Goal: Task Accomplishment & Management: Complete application form

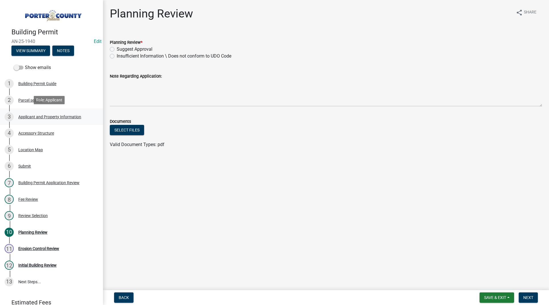
click at [41, 116] on div "Applicant and Property Information" at bounding box center [49, 117] width 63 height 4
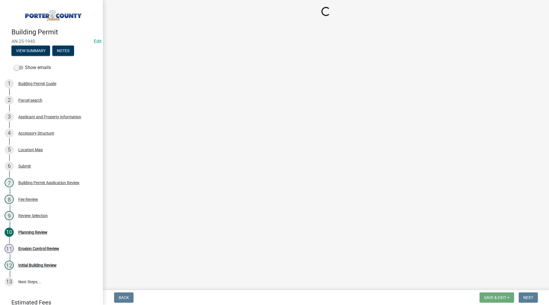
select select "3d0e3105-d46a-462c-9cf4-b32453f427e3"
select select "ea6751d4-6bf7-4a16-89ee-f7801ab82aa1"
select select "92efe679-05f4-414a-9426-51627fba5de6"
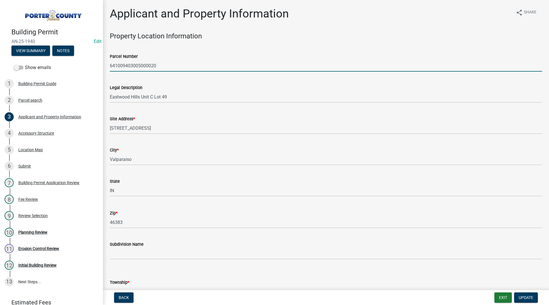
drag, startPoint x: 171, startPoint y: 67, endPoint x: 106, endPoint y: 65, distance: 64.7
click at [106, 65] on div "Parcel Number 641009403005000020" at bounding box center [326, 58] width 441 height 27
click at [143, 78] on div "Legal Description [GEOGRAPHIC_DATA] Unit C Lot 49" at bounding box center [326, 89] width 433 height 27
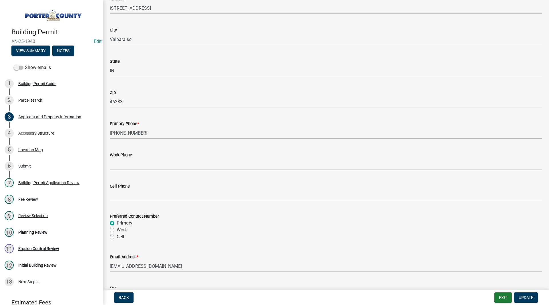
scroll to position [537, 0]
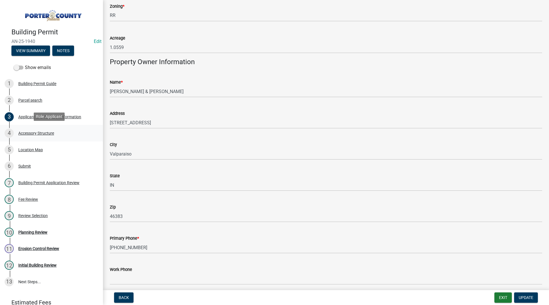
click at [54, 131] on div "Accessory Structure" at bounding box center [36, 133] width 36 height 4
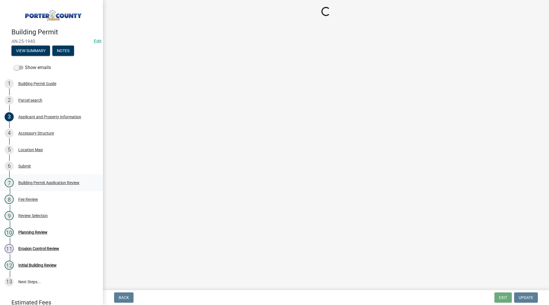
select select "b3000bfd-f408-4deb-8000-b6d1b85894a4"
select select "c9e834ac-bebe-4d20-b79b-0346d2791f6f"
select select "29856c7f-eeba-4e54-97cb-4d08c5c5b677"
select select "d4b8d1da-05eb-44cd-bbb6-c979fa719f22"
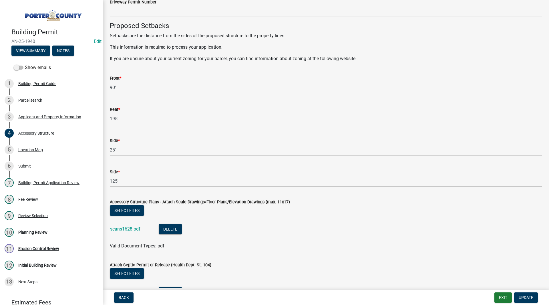
scroll to position [916, 0]
click at [124, 229] on link "scans1628.pdf" at bounding box center [125, 228] width 30 height 5
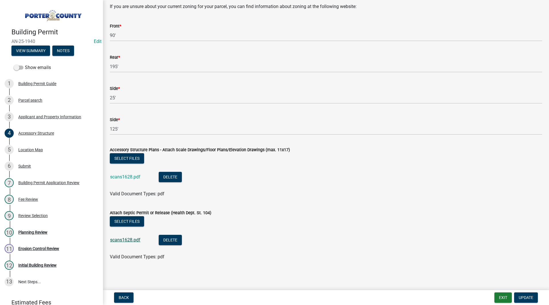
click at [126, 242] on link "scans1628.pdf" at bounding box center [125, 239] width 30 height 5
click at [136, 179] on link "scans1628.pdf" at bounding box center [125, 176] width 30 height 5
click at [38, 235] on div "10 Planning Review" at bounding box center [49, 232] width 89 height 9
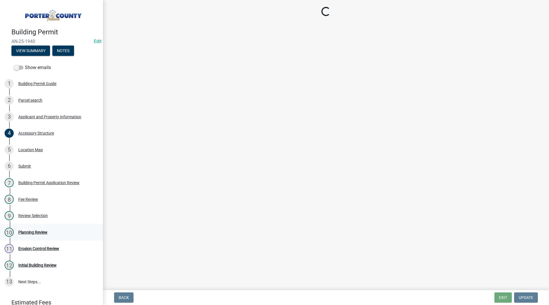
scroll to position [0, 0]
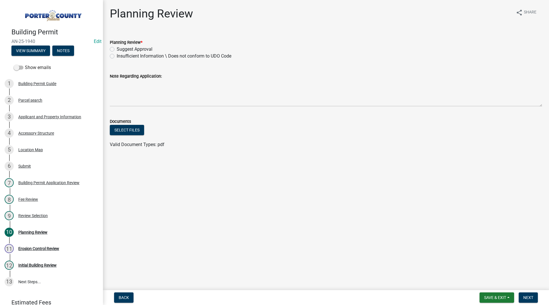
click at [123, 51] on label "Suggest Approval" at bounding box center [135, 49] width 36 height 7
click at [120, 50] on input "Suggest Approval" at bounding box center [119, 48] width 4 height 4
radio input "true"
click at [530, 298] on span "Next" at bounding box center [529, 297] width 10 height 5
